Goal: Transaction & Acquisition: Purchase product/service

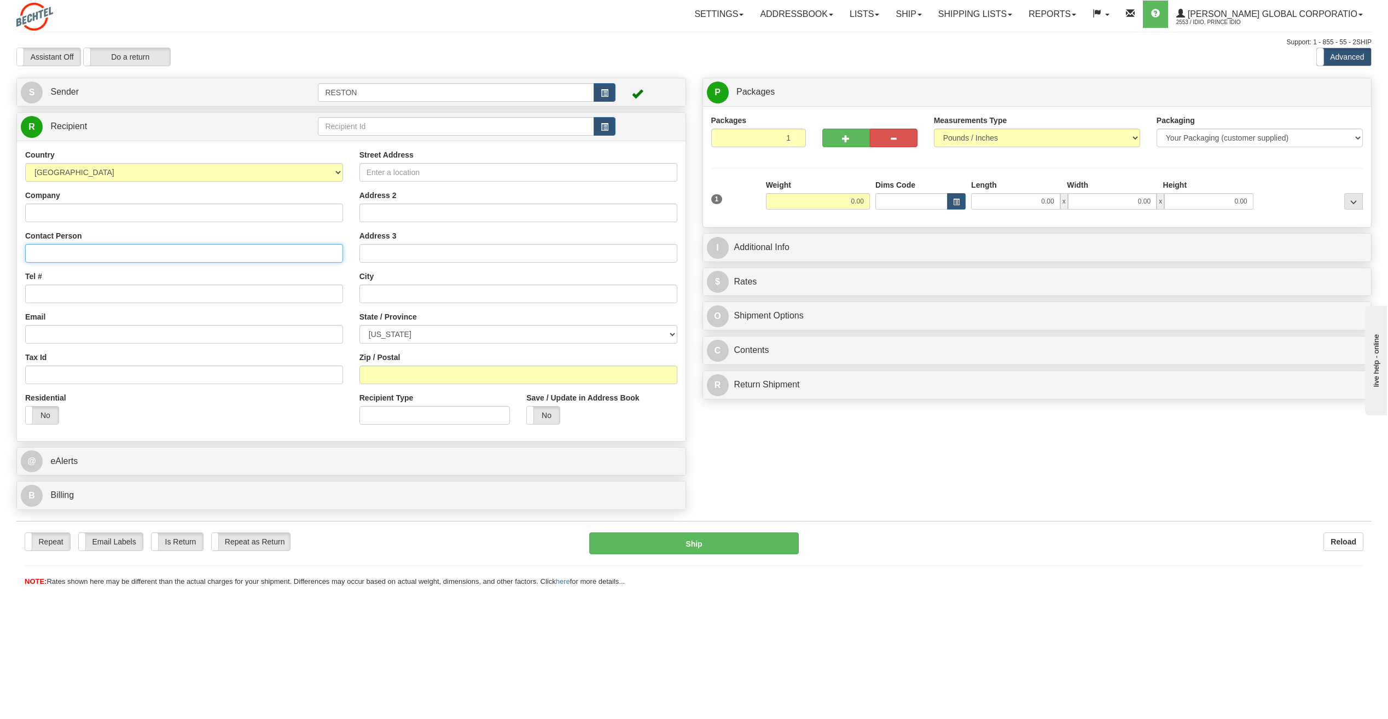
click at [89, 248] on input "Contact Person" at bounding box center [184, 253] width 318 height 19
paste input "[PERSON_NAME]"
type input "[PERSON_NAME]"
click at [56, 295] on input "Tel #" at bounding box center [184, 294] width 318 height 19
click at [146, 294] on input "Tel #" at bounding box center [184, 294] width 318 height 19
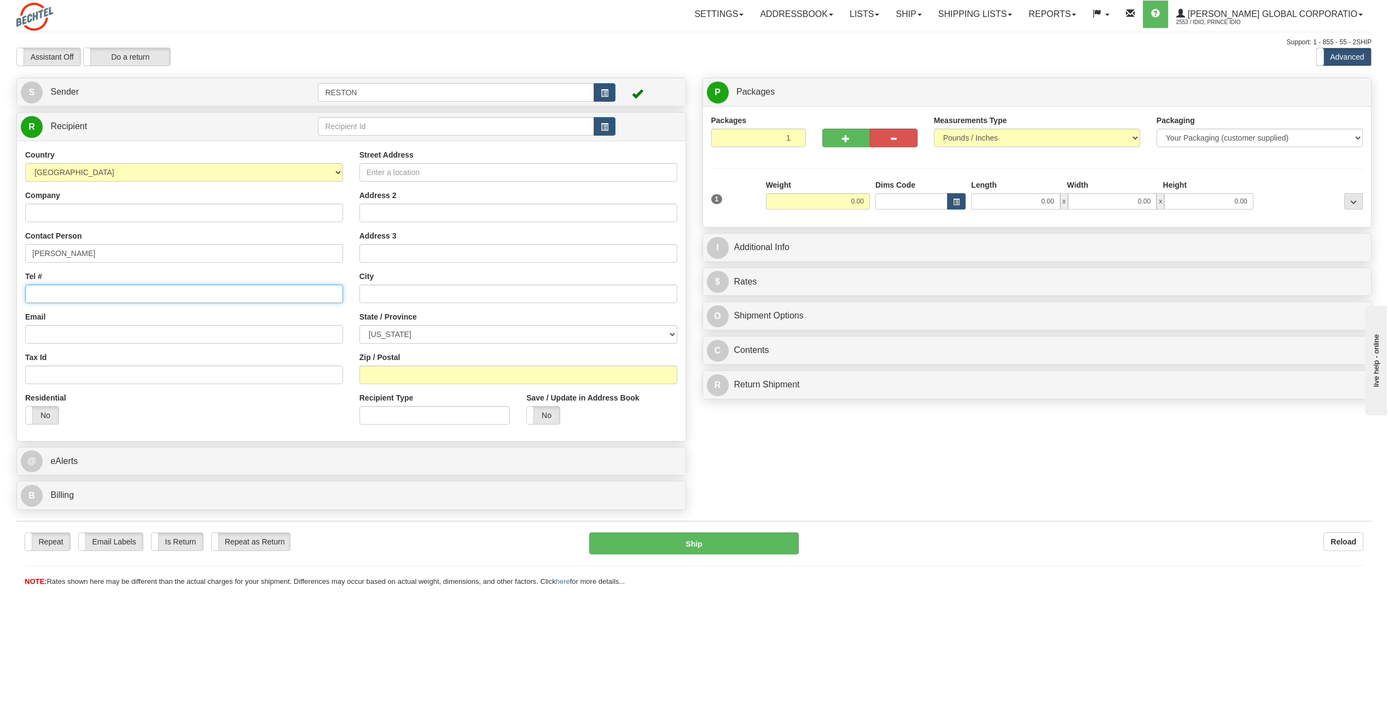
paste input "[PHONE_NUMBER]"
type input "[PHONE_NUMBER]"
click at [42, 335] on input "Email" at bounding box center [184, 334] width 318 height 19
paste input "[EMAIL_ADDRESS][PERSON_NAME][DOMAIN_NAME]"
type input "[EMAIL_ADDRESS][PERSON_NAME][DOMAIN_NAME]"
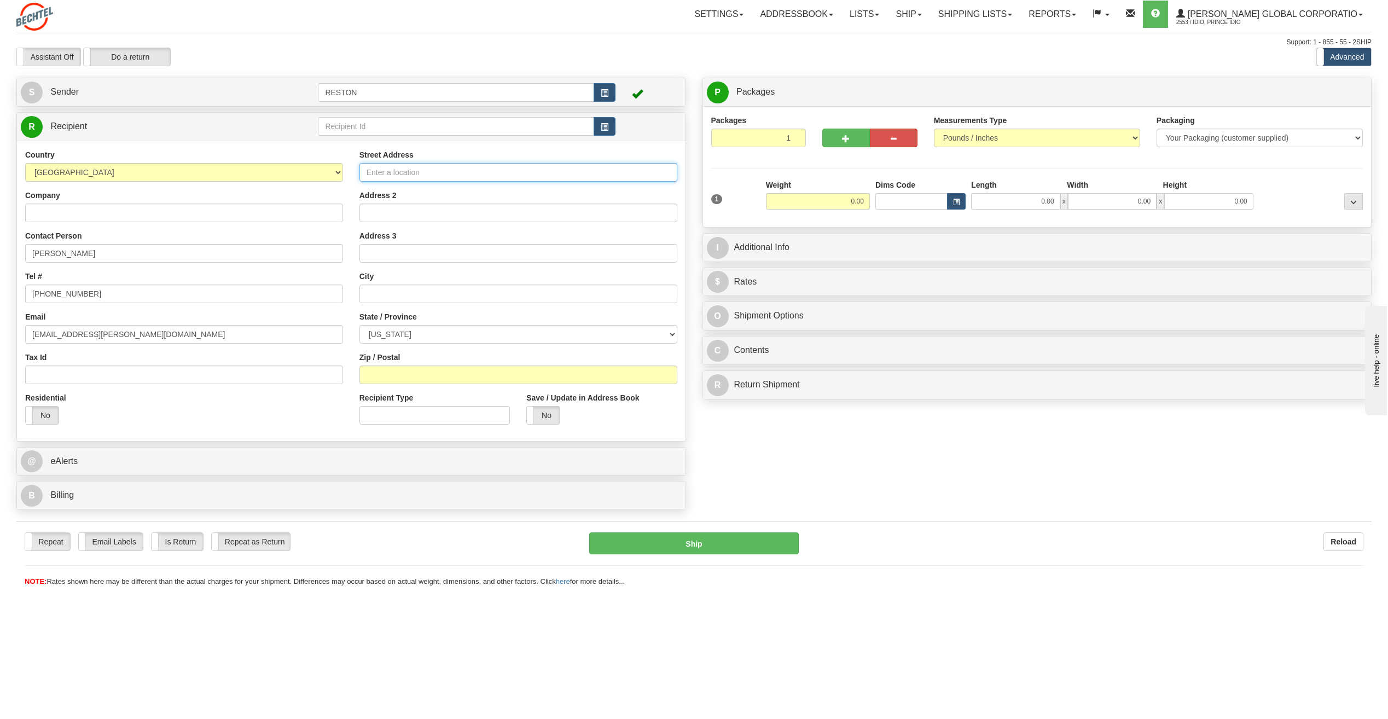
paste input "[STREET_ADDRESS]"
type input "[STREET_ADDRESS]"
paste input "Victoria"
type input "Victoria"
click at [428, 336] on select "[US_STATE] [US_STATE] [US_STATE] [US_STATE] Armed Forces America Armed Forces E…" at bounding box center [518, 334] width 318 height 19
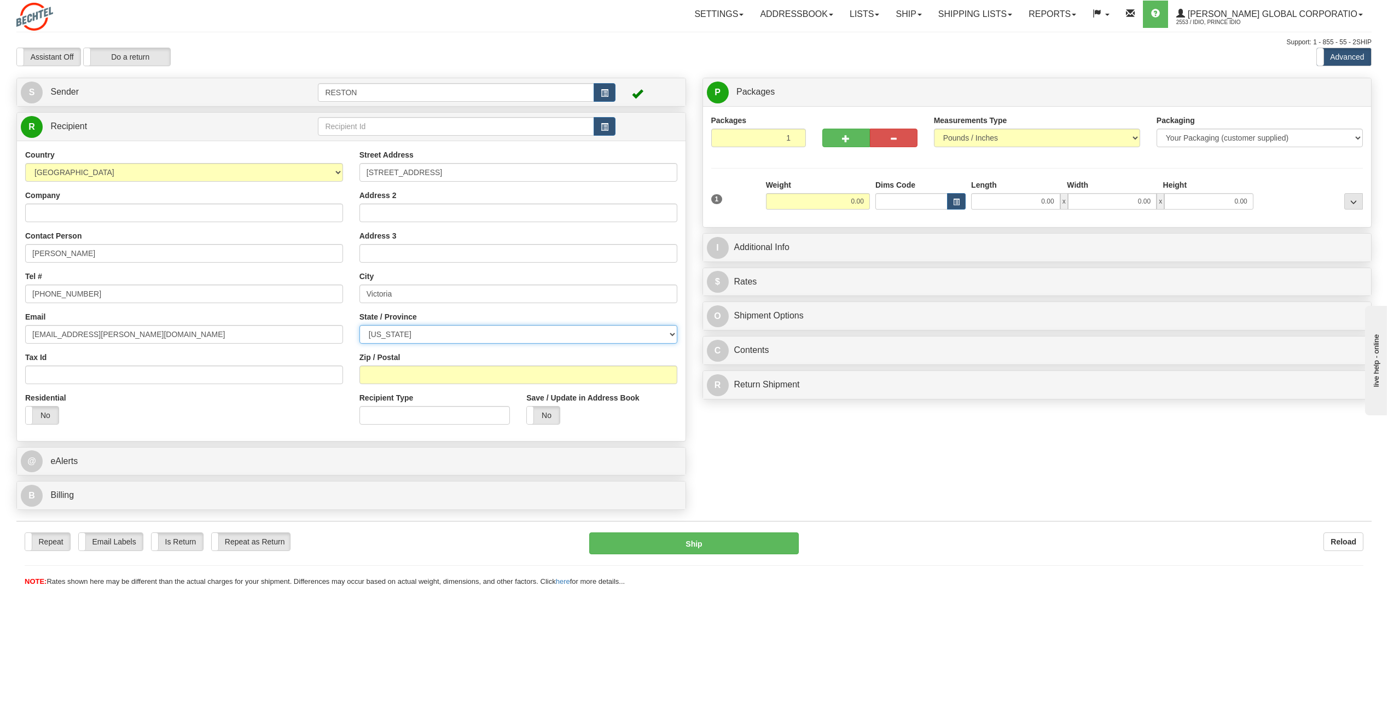
select select "[GEOGRAPHIC_DATA]"
click at [359, 325] on select "[US_STATE] [US_STATE] [US_STATE] [US_STATE] Armed Forces America Armed Forces E…" at bounding box center [518, 334] width 318 height 19
click at [397, 373] on input "Zip / Postal" at bounding box center [518, 374] width 318 height 19
type input "77904"
drag, startPoint x: 367, startPoint y: 292, endPoint x: 386, endPoint y: 295, distance: 18.9
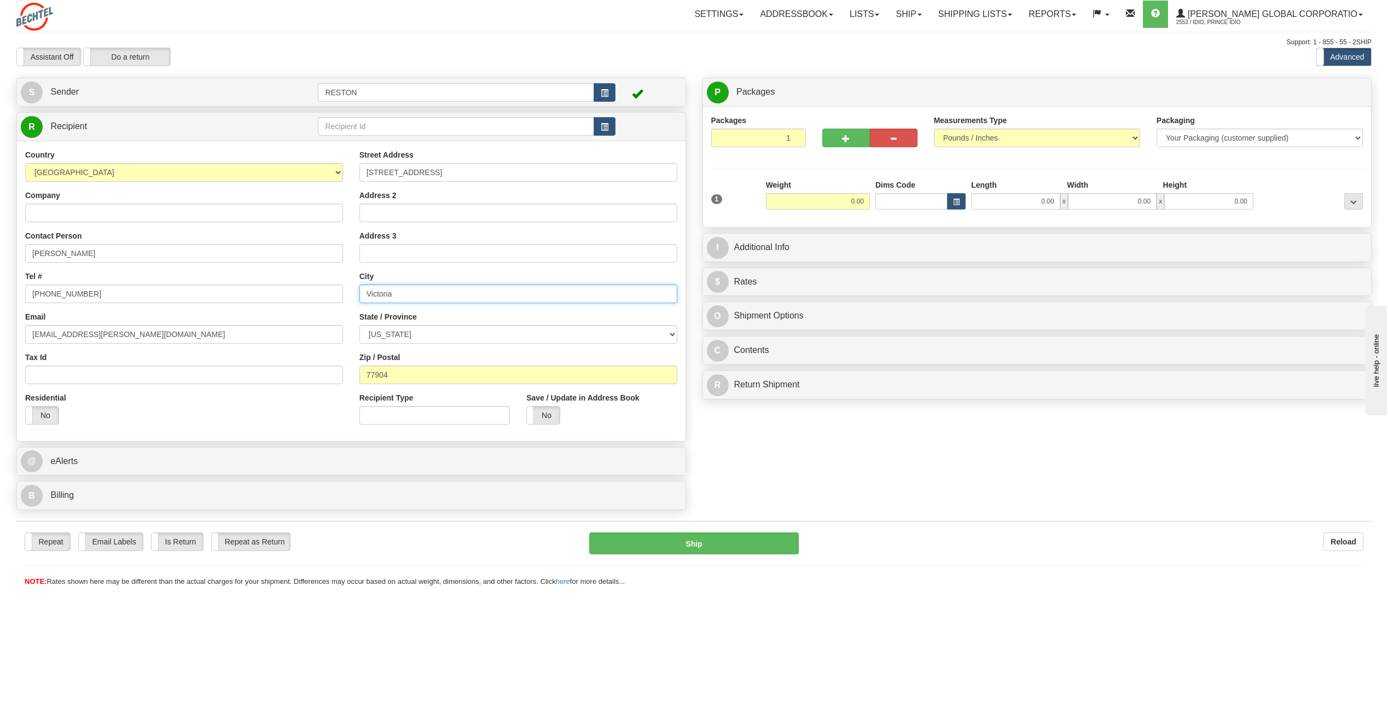
click at [369, 292] on input "Victoria" at bounding box center [518, 294] width 318 height 19
type input "Victoria"
click at [846, 201] on input "0.00" at bounding box center [818, 201] width 104 height 16
type input "5.00"
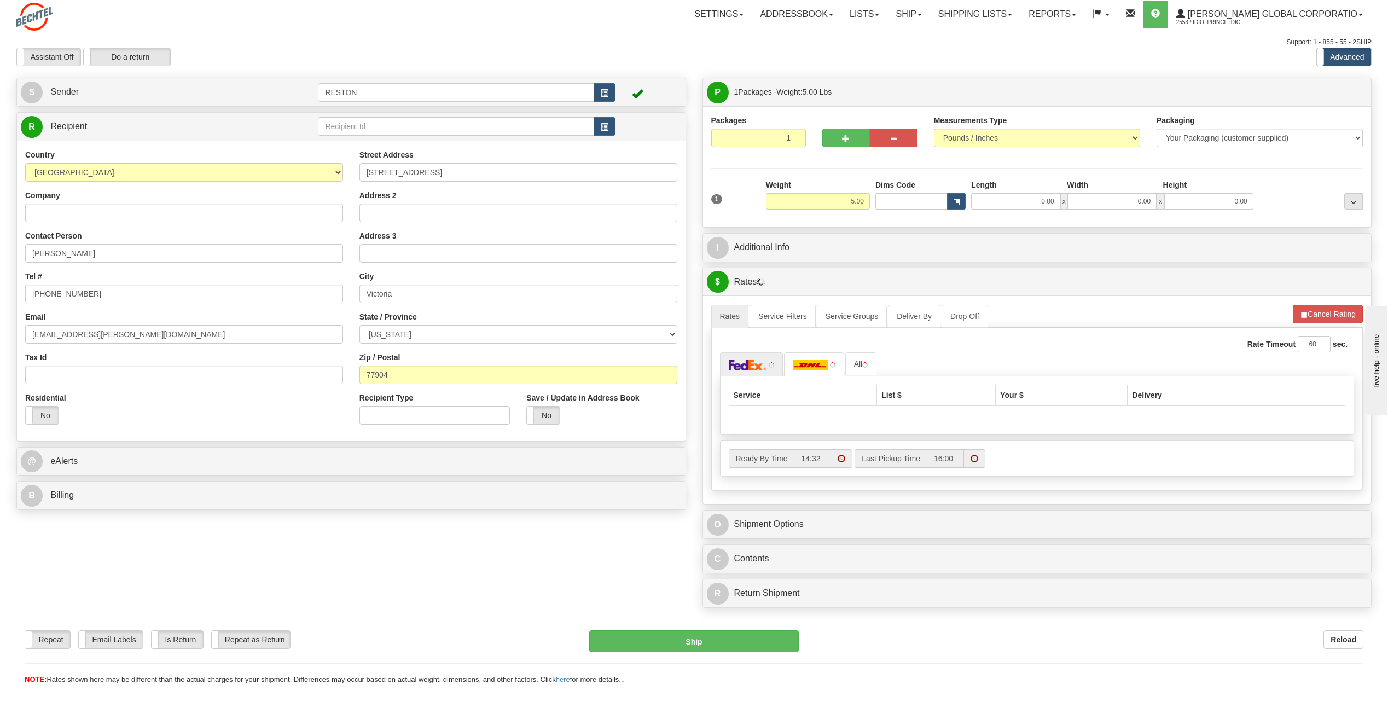
click at [728, 184] on div "1" at bounding box center [736, 191] width 55 height 25
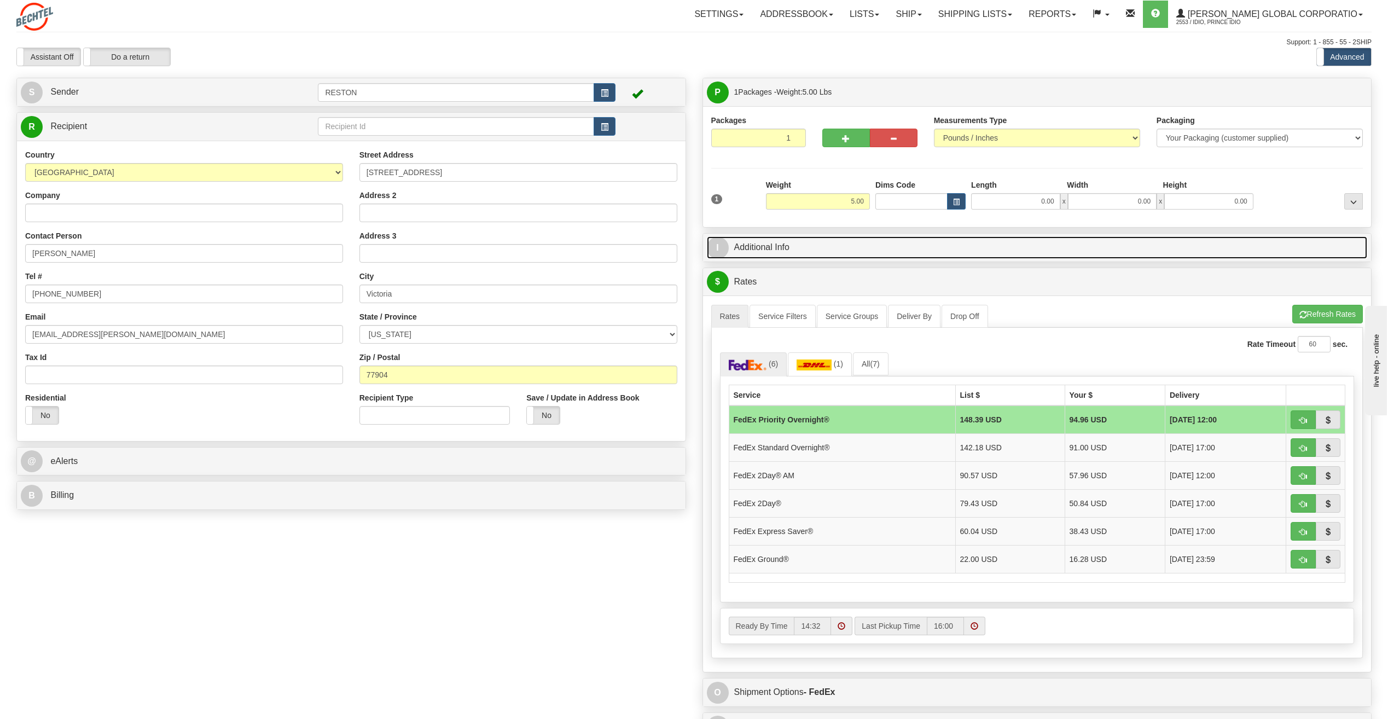
click at [792, 248] on link "I Additional Info" at bounding box center [1037, 247] width 661 height 22
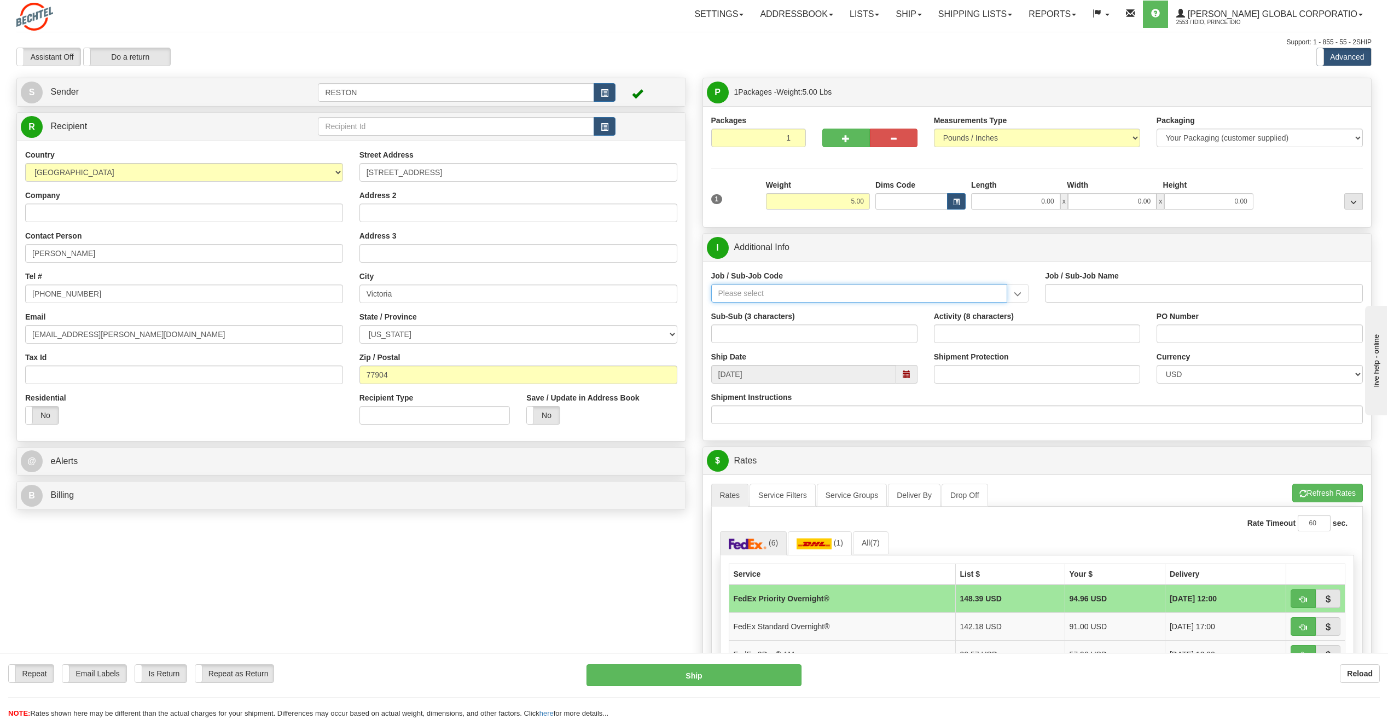
paste input "26674-210"
type input "26674-210"
click at [767, 305] on div "26674-210" at bounding box center [857, 310] width 286 height 12
type input "CHARGER SOLAR PROJECT EPC - FIELD NON-MANUAL"
type input "26674-210"
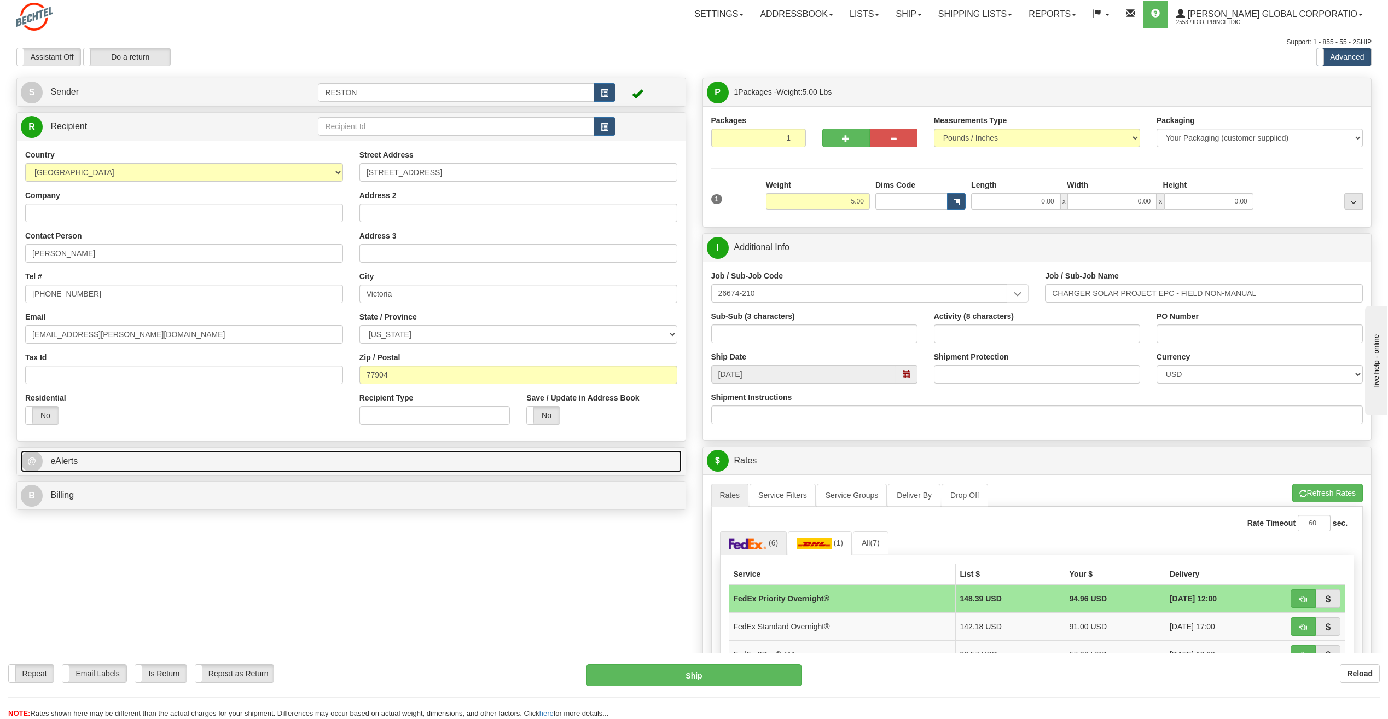
click at [447, 466] on link "@ eAlerts" at bounding box center [351, 461] width 661 height 22
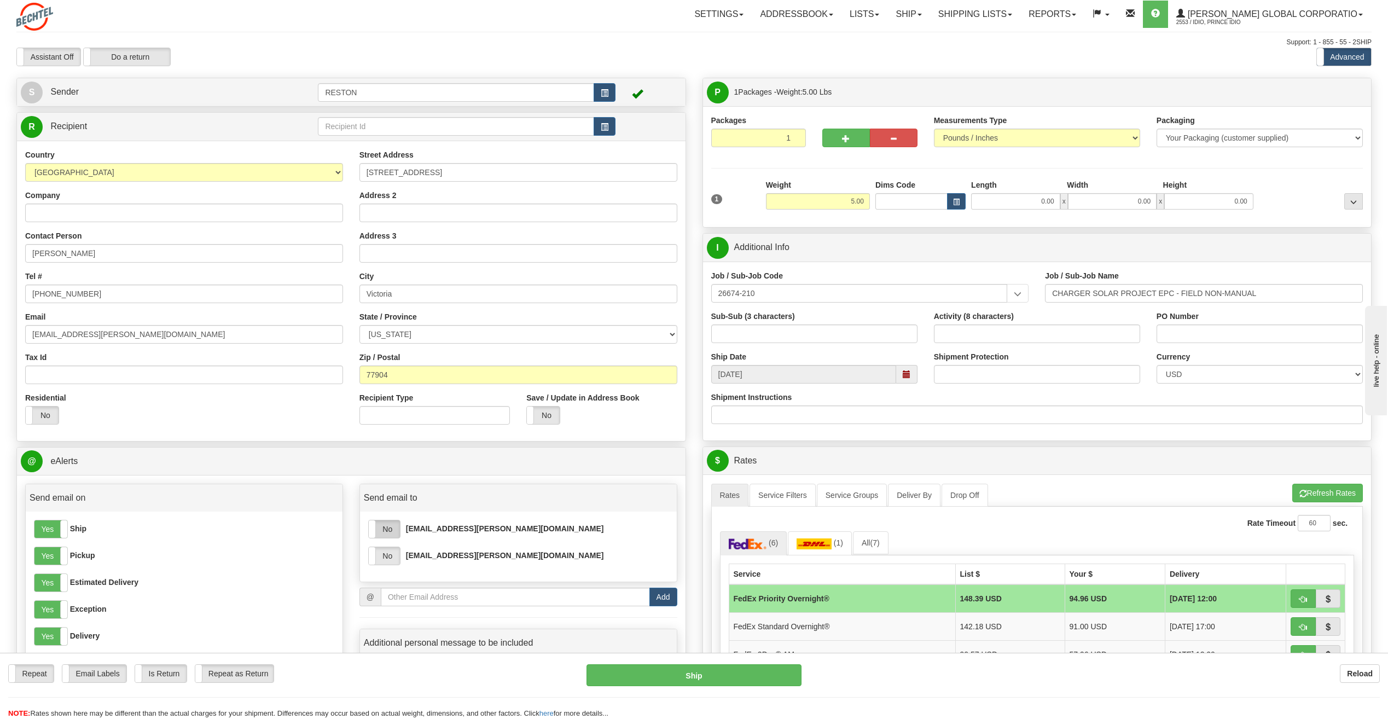
click at [393, 537] on label "No" at bounding box center [384, 529] width 31 height 18
click at [390, 555] on label "No" at bounding box center [384, 556] width 31 height 18
paste input "ORN-Oriana Solar Project"
type input "ORN-Oriana Solar Project"
click at [1294, 495] on button "Refresh Rates" at bounding box center [1327, 493] width 71 height 19
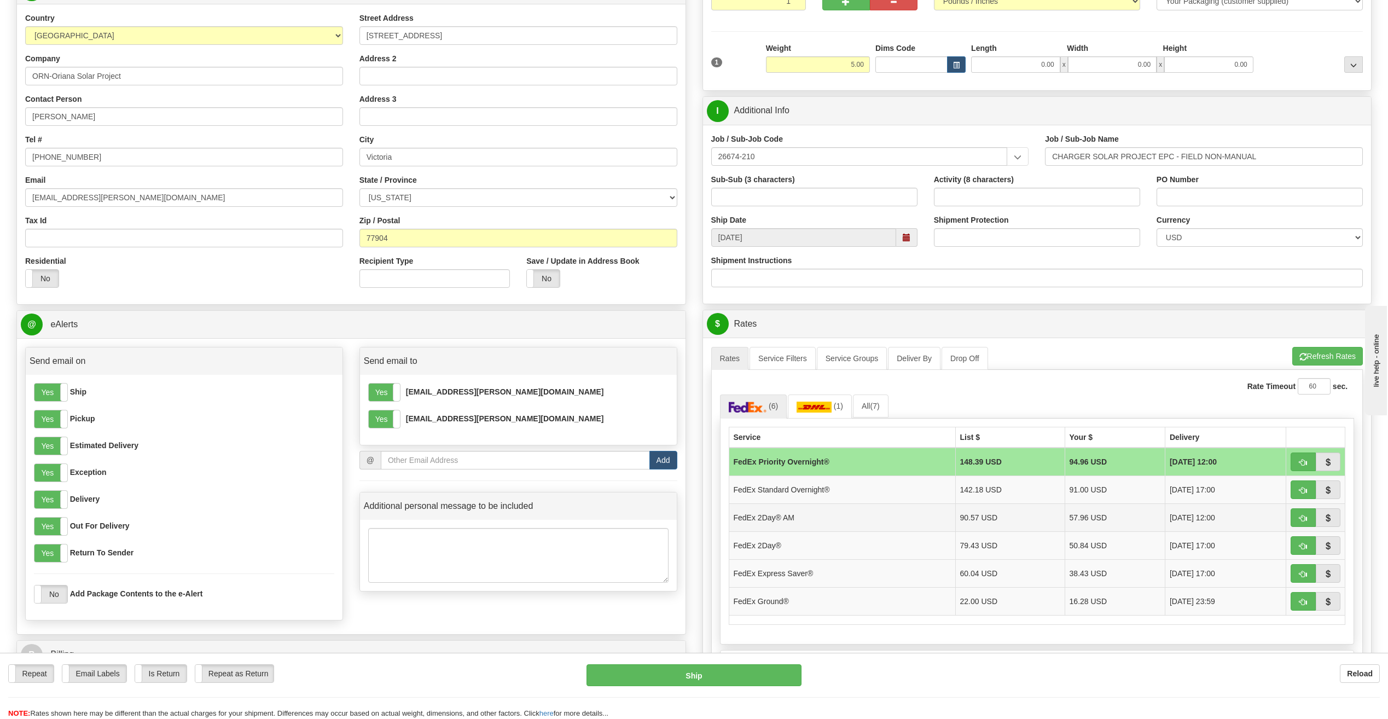
scroll to position [164, 0]
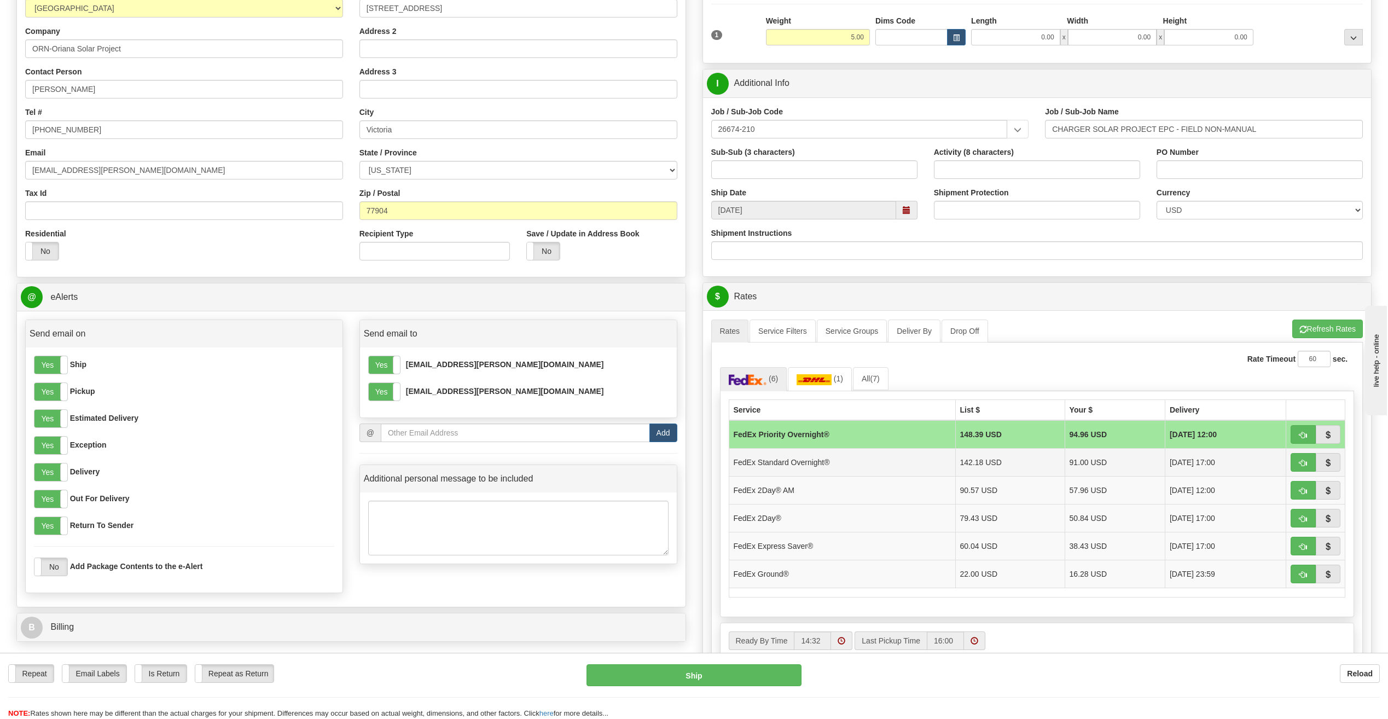
click at [860, 460] on td "FedEx Standard Overnight®" at bounding box center [842, 462] width 227 height 28
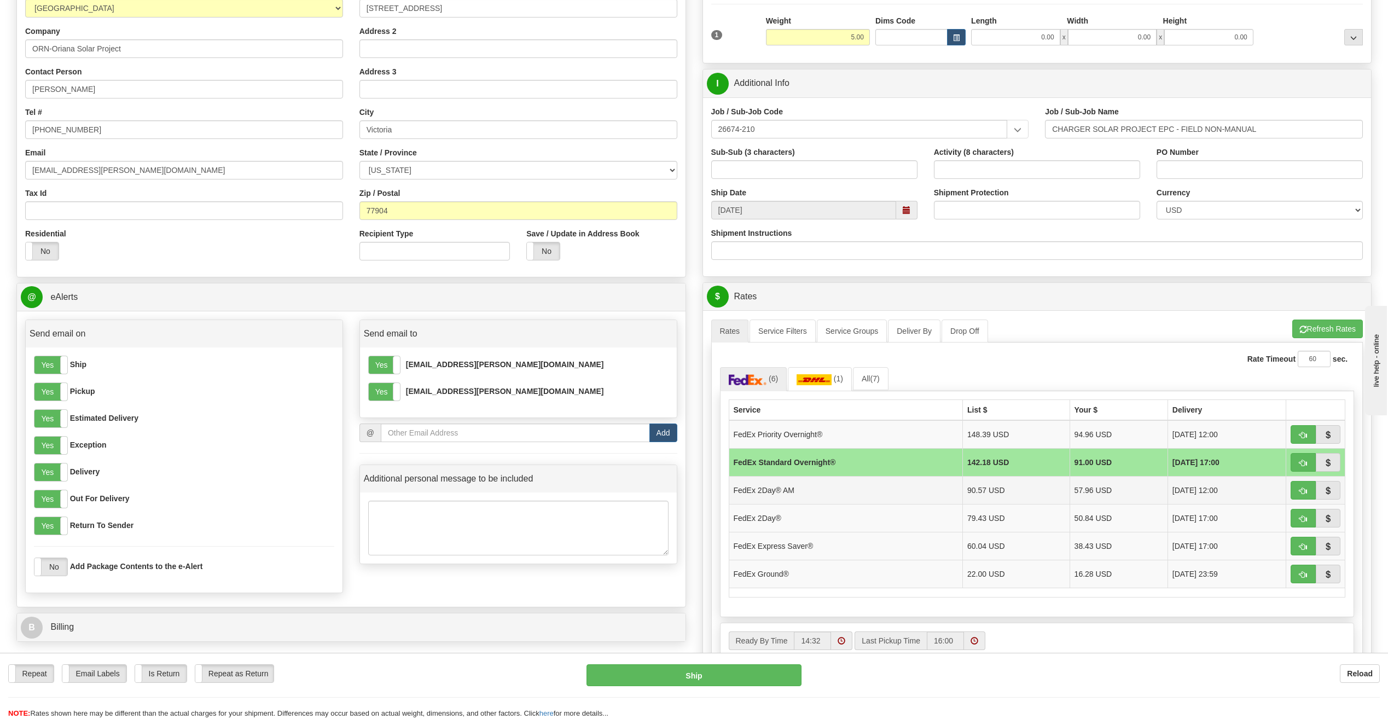
click at [800, 488] on td "FedEx 2Day® AM" at bounding box center [846, 490] width 234 height 28
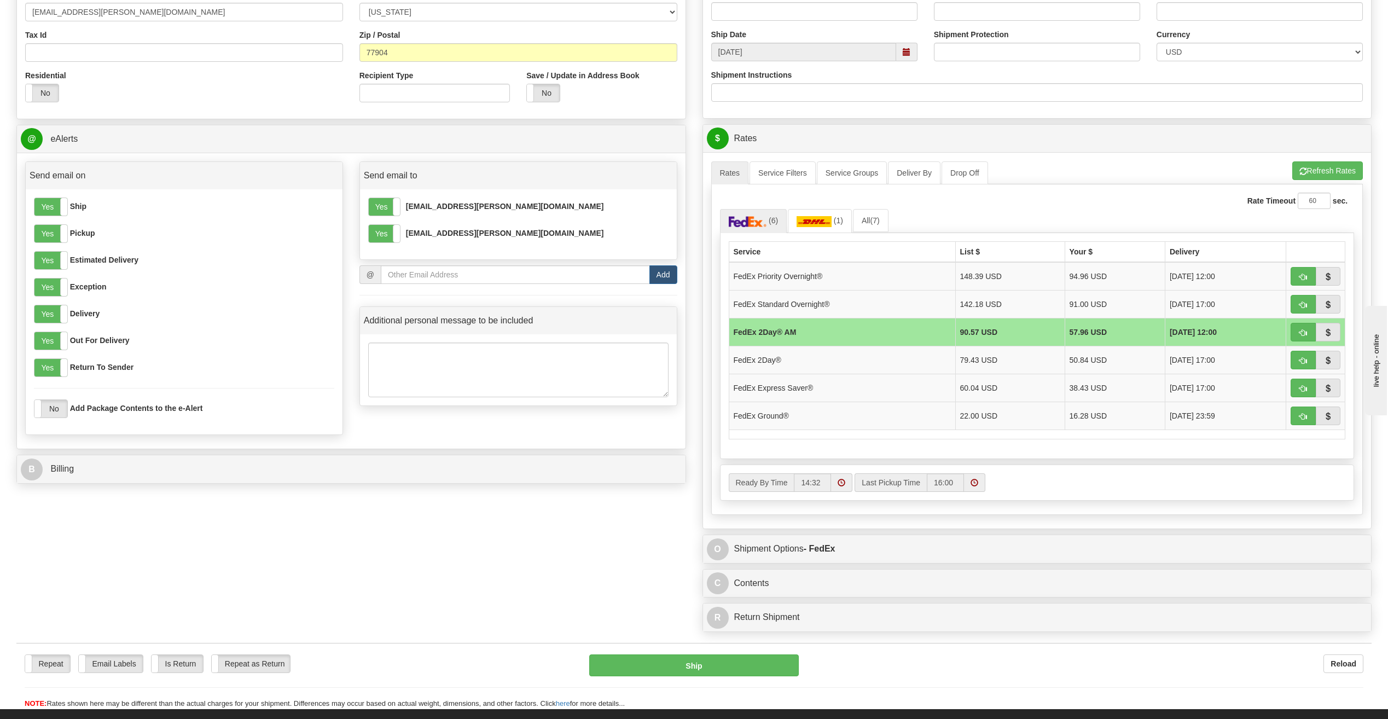
scroll to position [328, 0]
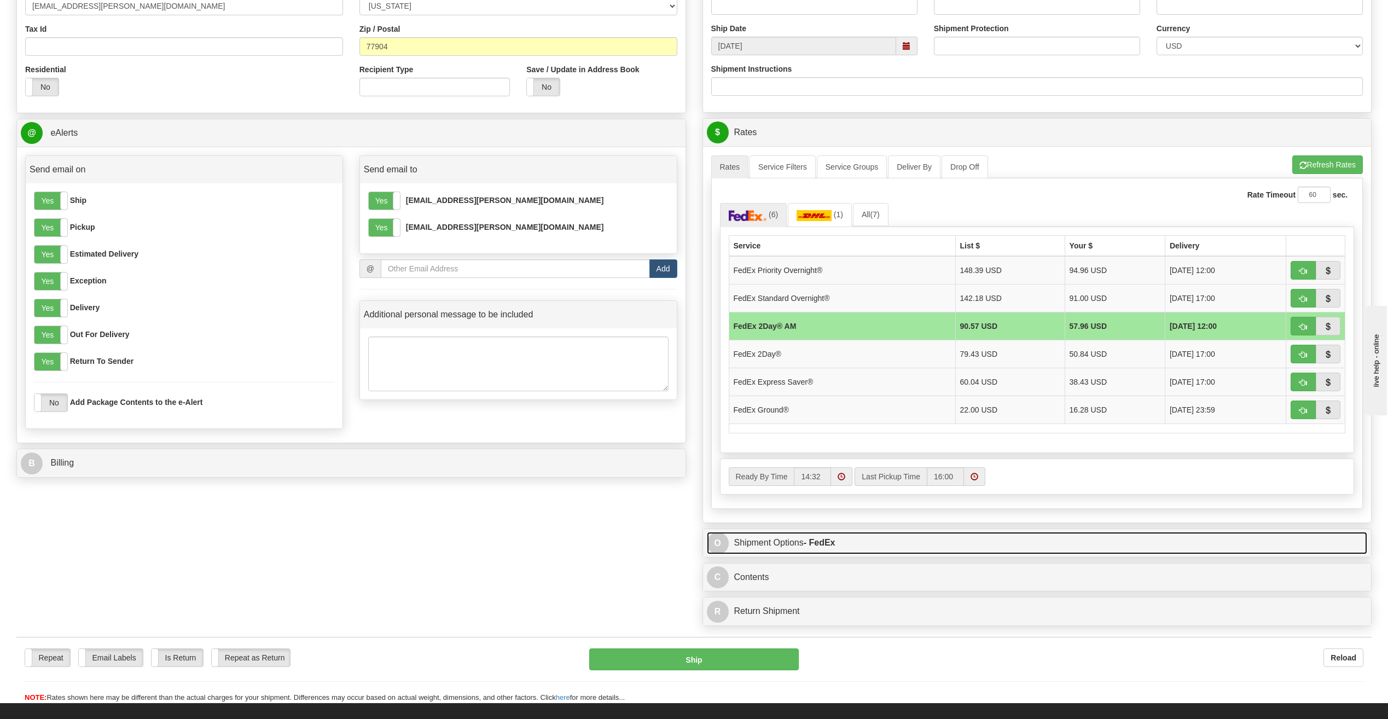
click at [842, 542] on link "O Shipment Options - FedEx" at bounding box center [1037, 543] width 661 height 22
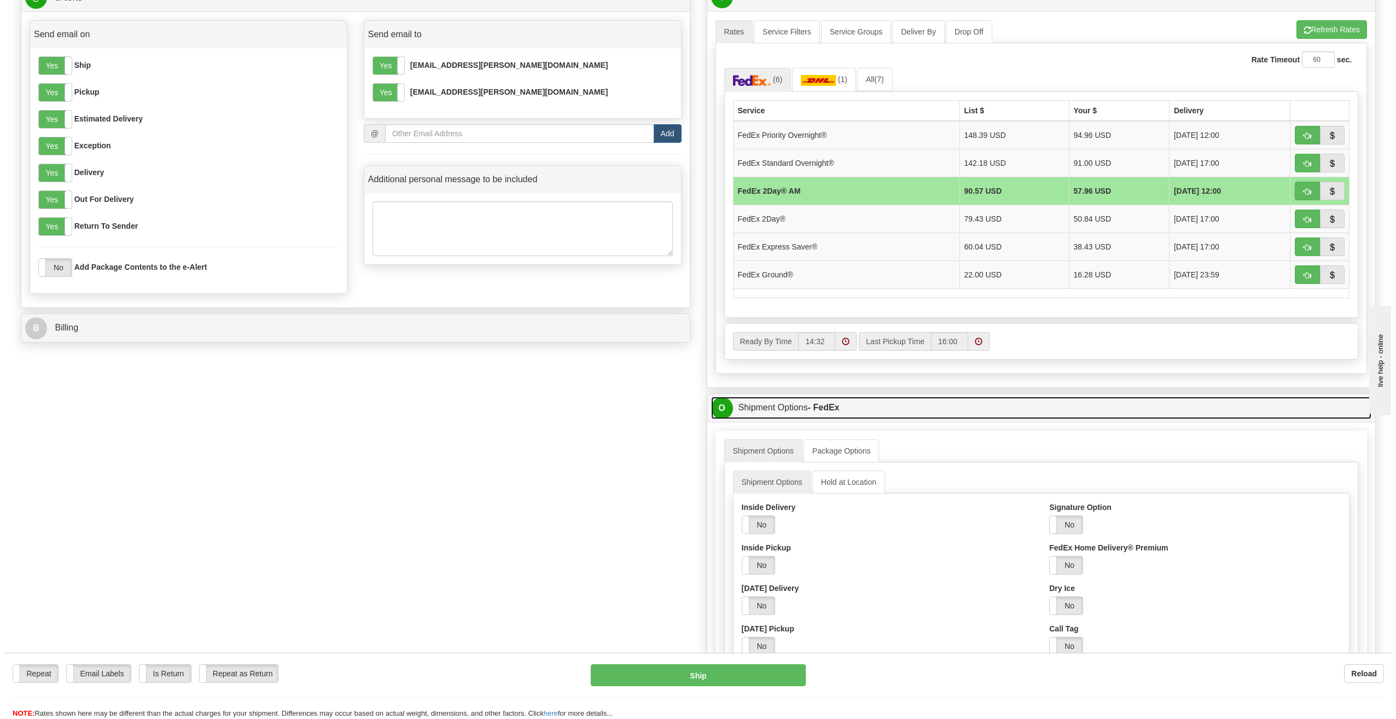
scroll to position [438, 0]
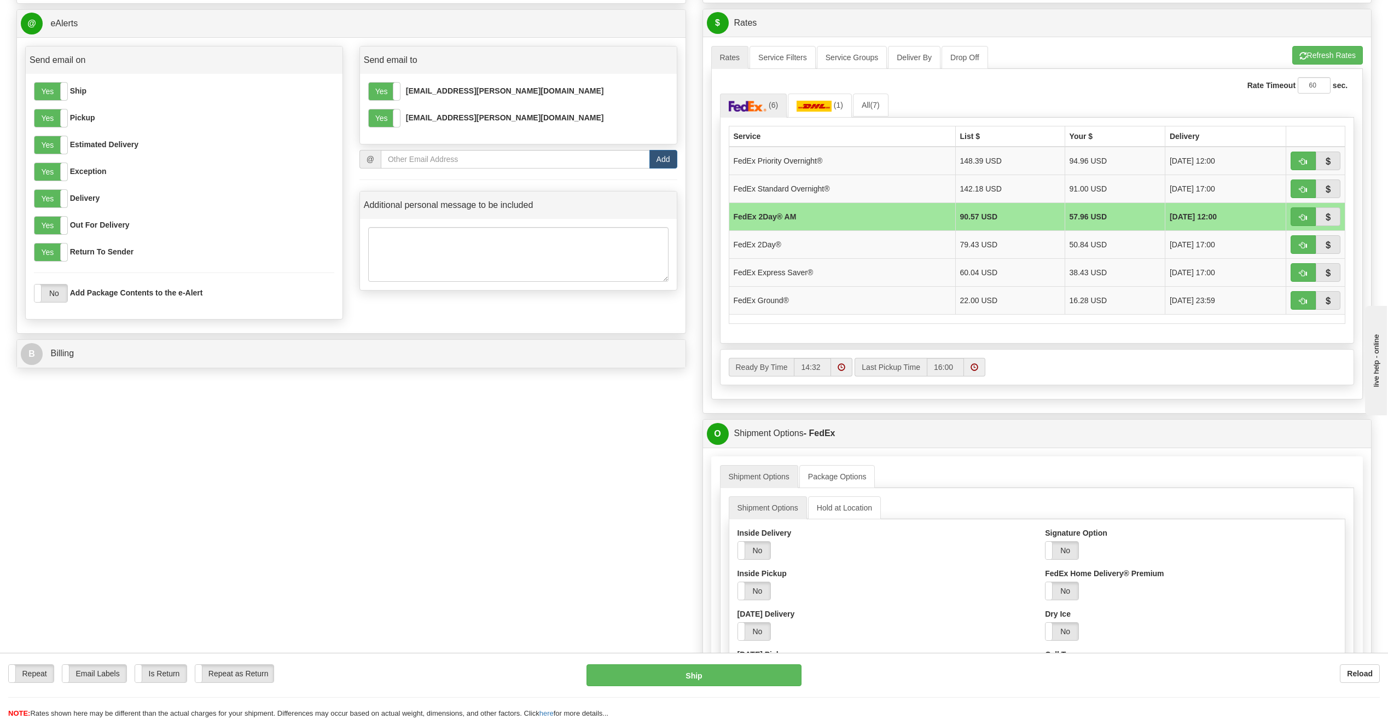
click at [802, 222] on td "FedEx 2Day® AM" at bounding box center [842, 216] width 227 height 28
click at [716, 675] on button "Ship" at bounding box center [694, 675] width 215 height 22
type input "49"
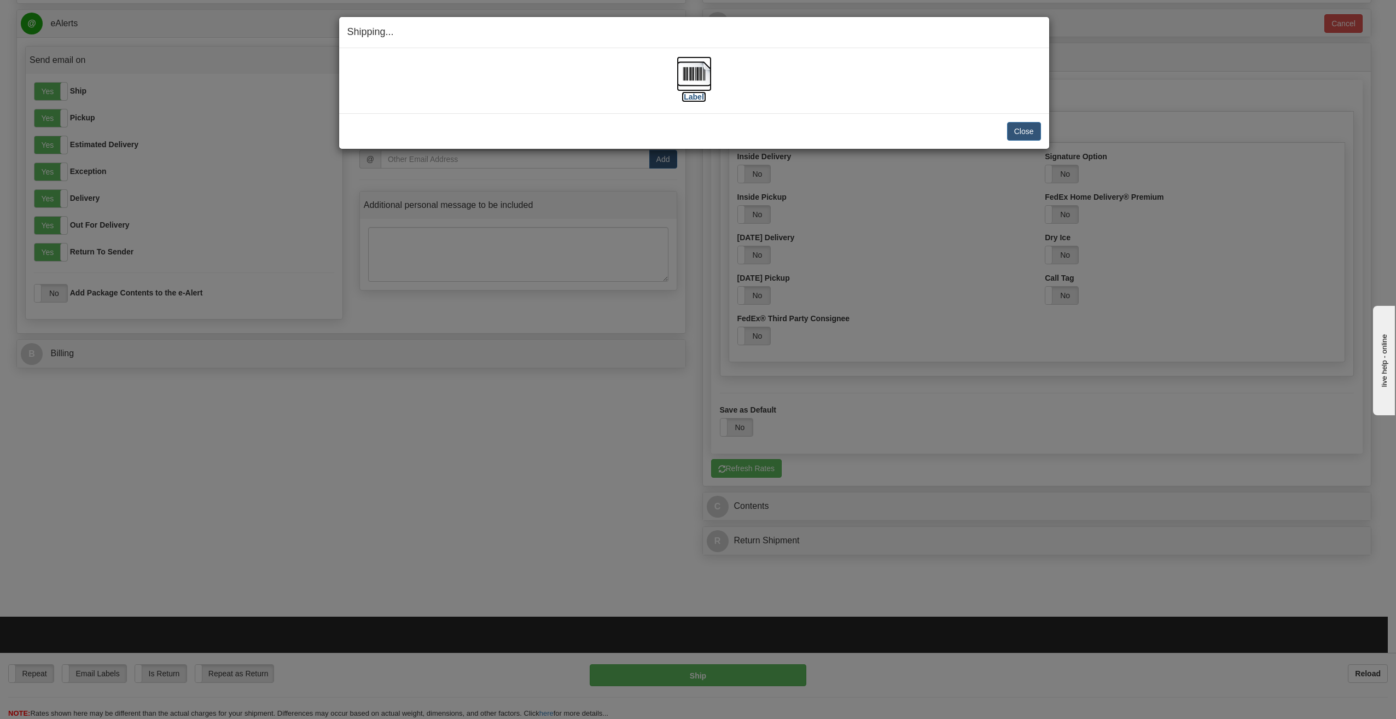
click at [694, 98] on label "[Label]" at bounding box center [694, 96] width 25 height 11
